Goal: Navigation & Orientation: Find specific page/section

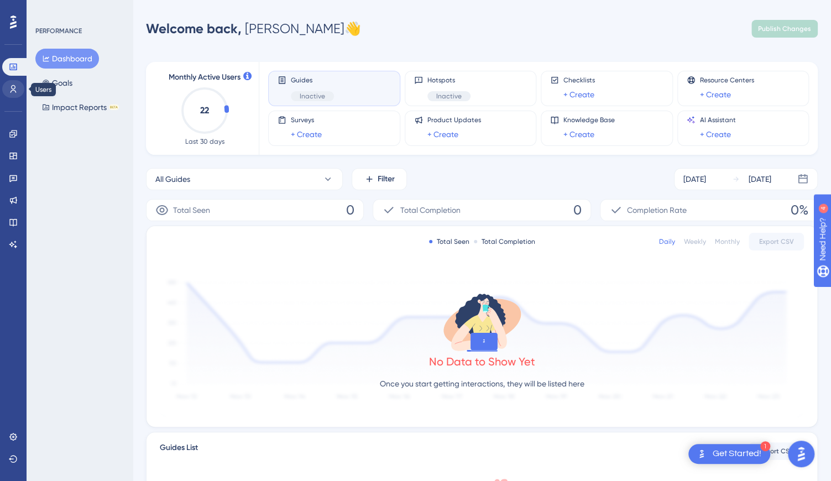
click at [14, 85] on icon at bounding box center [13, 89] width 9 height 9
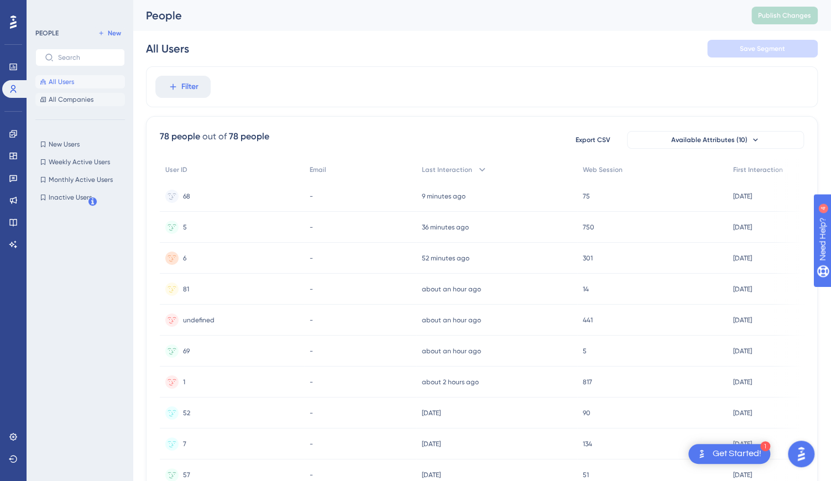
click at [66, 97] on span "All Companies" at bounding box center [71, 99] width 45 height 9
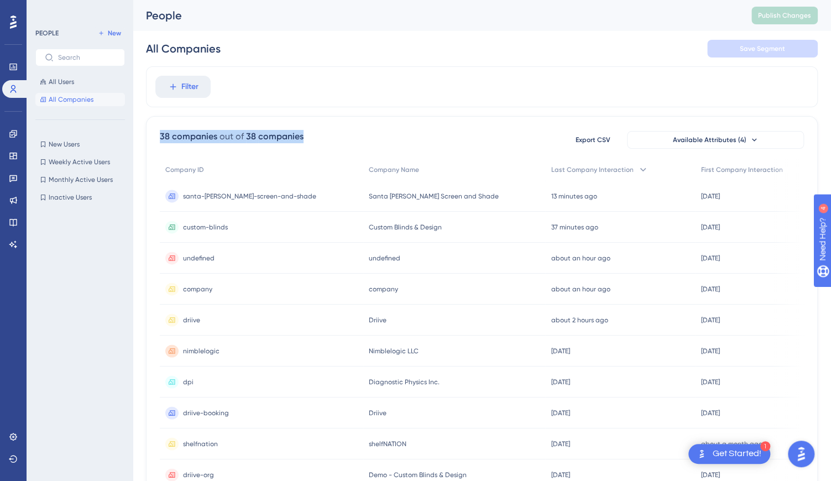
drag, startPoint x: 133, startPoint y: 124, endPoint x: 285, endPoint y: 148, distance: 153.8
click at [283, 145] on div "Performance Users Engagement Widgets Feedback Product Updates Knowledge Base AI…" at bounding box center [482, 433] width 698 height 867
click at [713, 169] on span "First Company Interaction" at bounding box center [742, 169] width 82 height 9
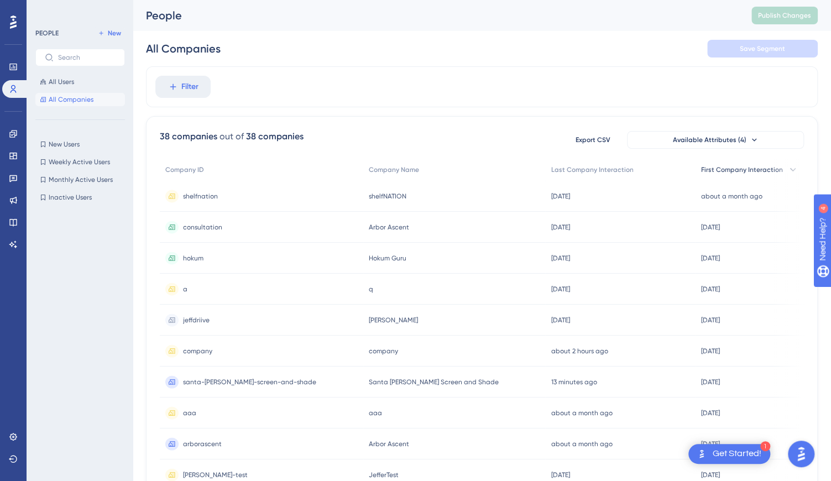
click at [713, 169] on span "First Company Interaction" at bounding box center [742, 169] width 82 height 9
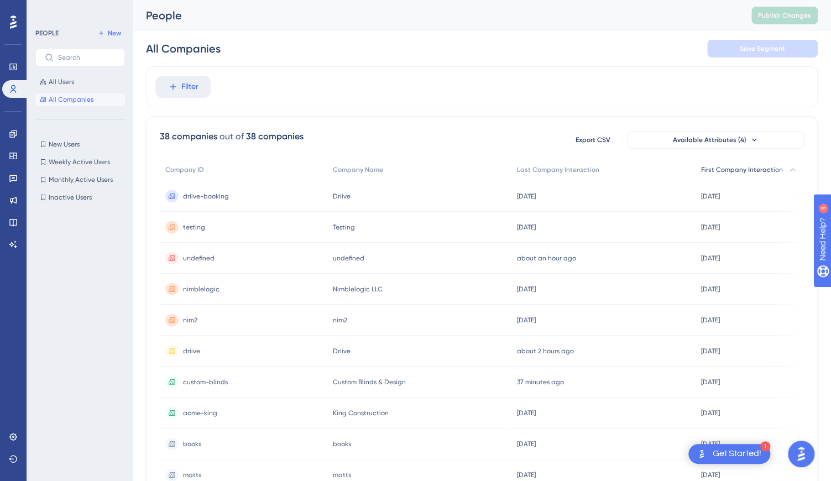
click at [713, 169] on span "First Company Interaction" at bounding box center [742, 169] width 82 height 9
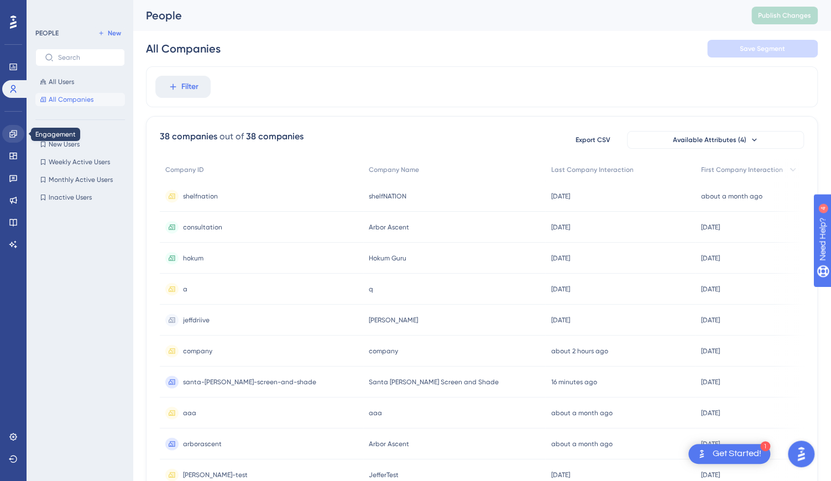
click at [13, 138] on icon at bounding box center [13, 133] width 9 height 9
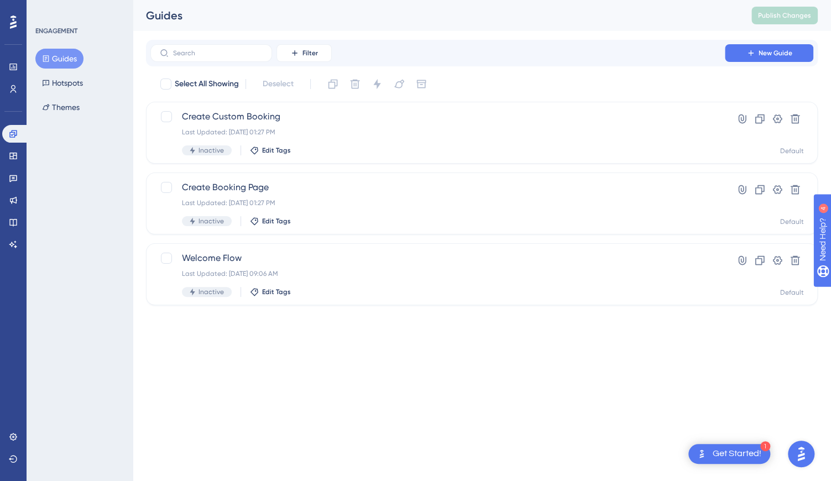
click at [8, 7] on div "Performance Users Engagement Widgets Feedback Product Updates Knowledge Base AI…" at bounding box center [13, 240] width 27 height 481
